Goal: Task Accomplishment & Management: Manage account settings

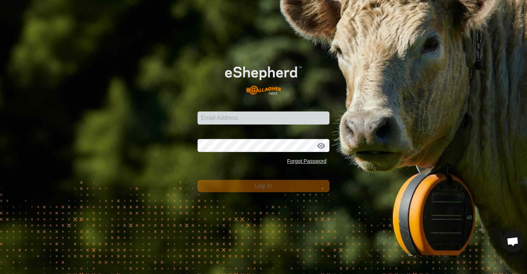
click at [175, 87] on div "Email Address Password Forgot Password Log In" at bounding box center [263, 137] width 527 height 274
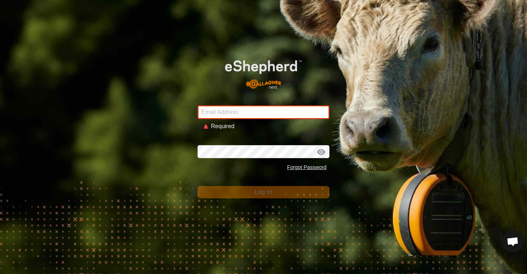
click at [217, 118] on input "Email Address" at bounding box center [264, 113] width 132 height 14
type input "[EMAIL_ADDRESS][DOMAIN_NAME]"
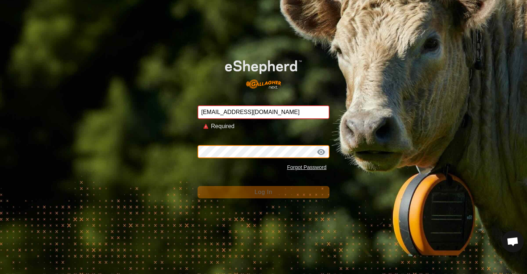
click at [264, 186] on button "Log In" at bounding box center [264, 192] width 132 height 12
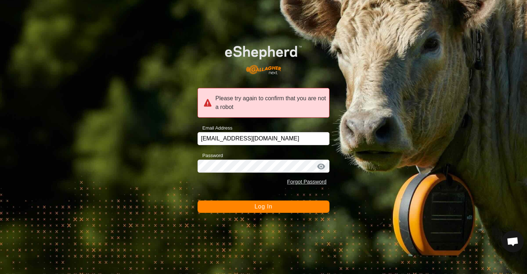
click at [245, 206] on button "Log In" at bounding box center [264, 207] width 132 height 12
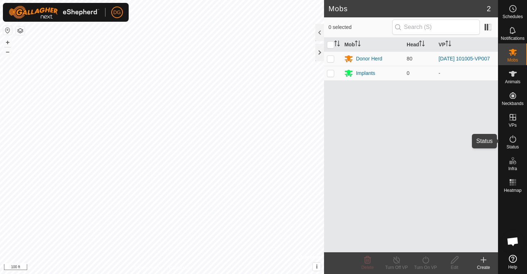
click at [513, 140] on icon at bounding box center [513, 139] width 9 height 9
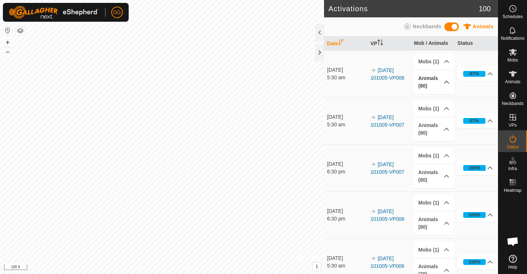
click at [427, 82] on p-accordion-header "Animals (80)" at bounding box center [434, 82] width 40 height 24
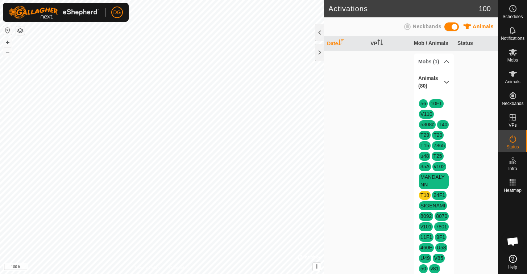
click at [447, 81] on p-accordion-header "Animals (80)" at bounding box center [434, 82] width 40 height 24
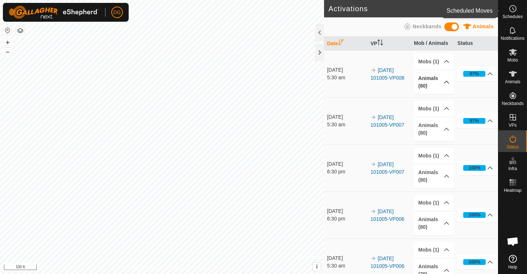
click at [515, 7] on icon at bounding box center [513, 8] width 9 height 9
